Goal: Task Accomplishment & Management: Manage account settings

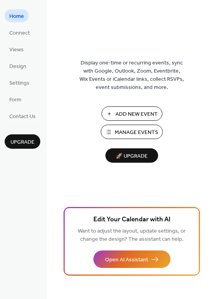
click at [141, 131] on span "Manage Events" at bounding box center [136, 132] width 43 height 8
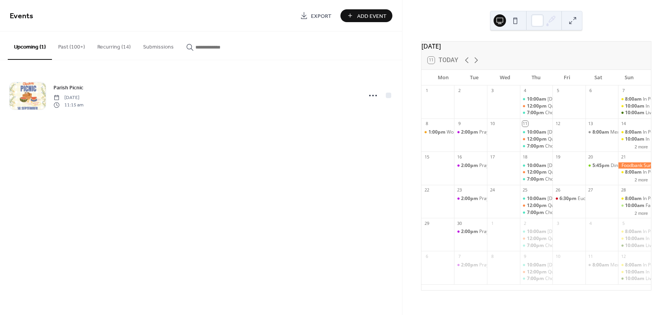
click at [114, 46] on button "Recurring (14)" at bounding box center [114, 45] width 46 height 28
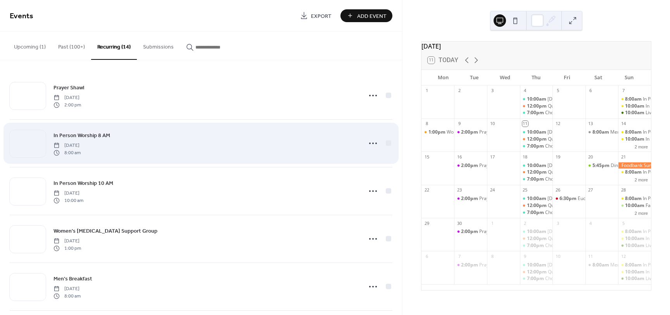
click at [197, 151] on div "In Person Worship 8 AM [DATE] 8:00 am" at bounding box center [206, 143] width 304 height 25
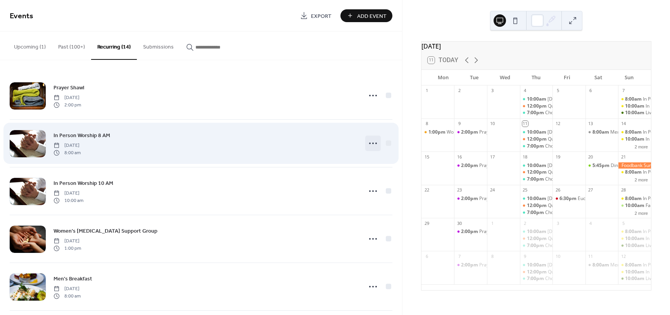
click at [369, 141] on icon at bounding box center [373, 143] width 12 height 12
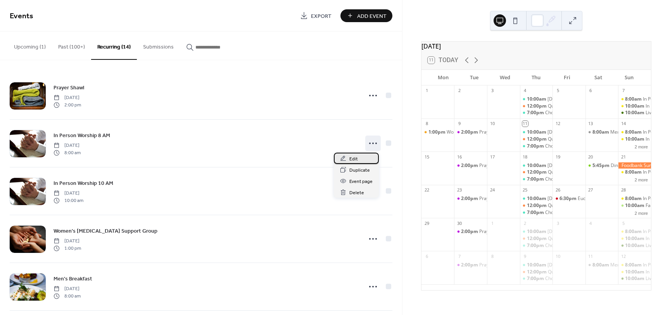
click at [360, 160] on div "Edit" at bounding box center [356, 157] width 45 height 11
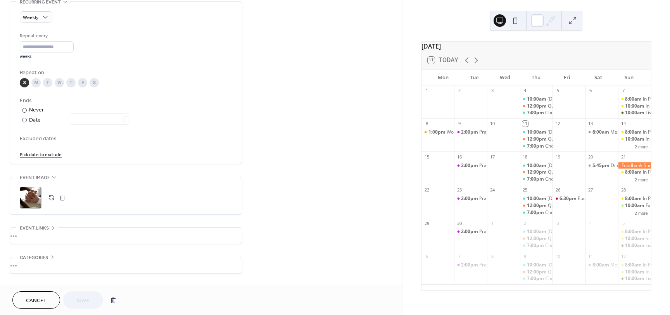
scroll to position [369, 0]
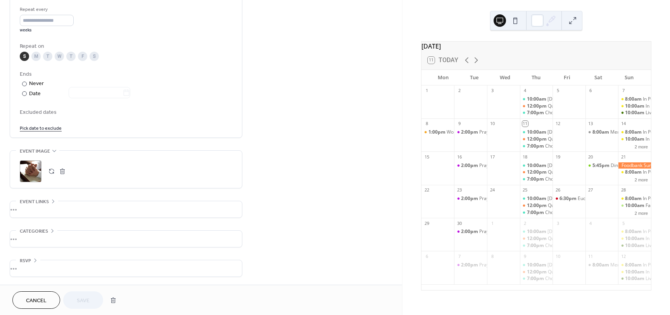
click at [41, 129] on link "Pick date to exclude" at bounding box center [41, 127] width 42 height 8
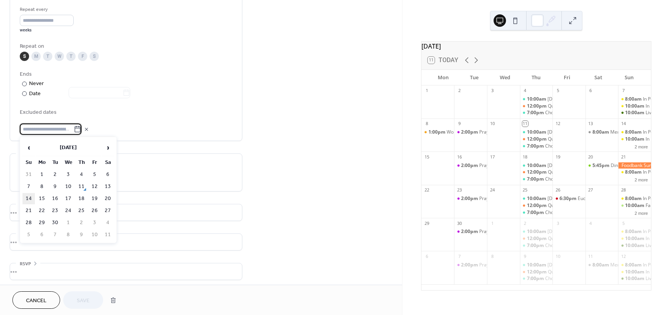
click at [26, 196] on td "14" at bounding box center [28, 198] width 12 height 11
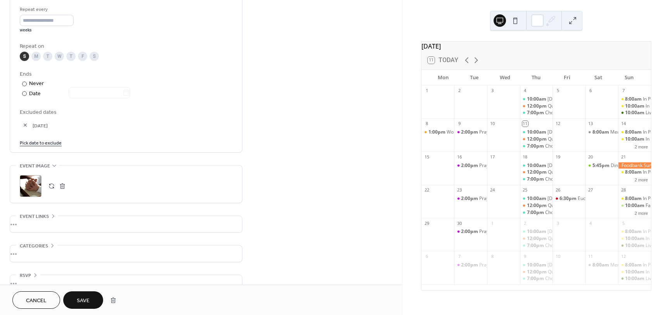
drag, startPoint x: 83, startPoint y: 297, endPoint x: 371, endPoint y: 121, distance: 337.5
click at [83, 297] on span "Save" at bounding box center [83, 300] width 13 height 8
